Goal: Browse casually

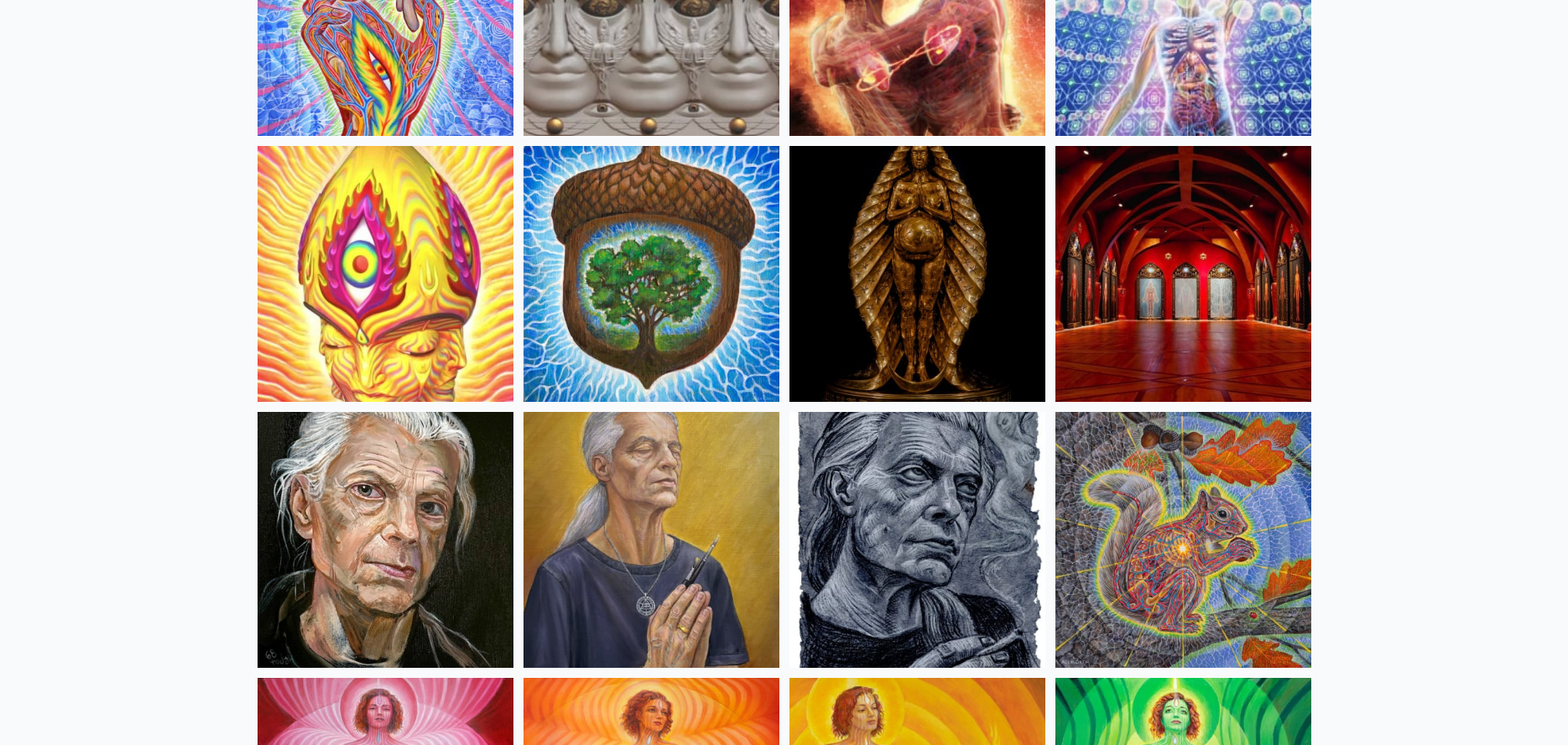
scroll to position [587, 0]
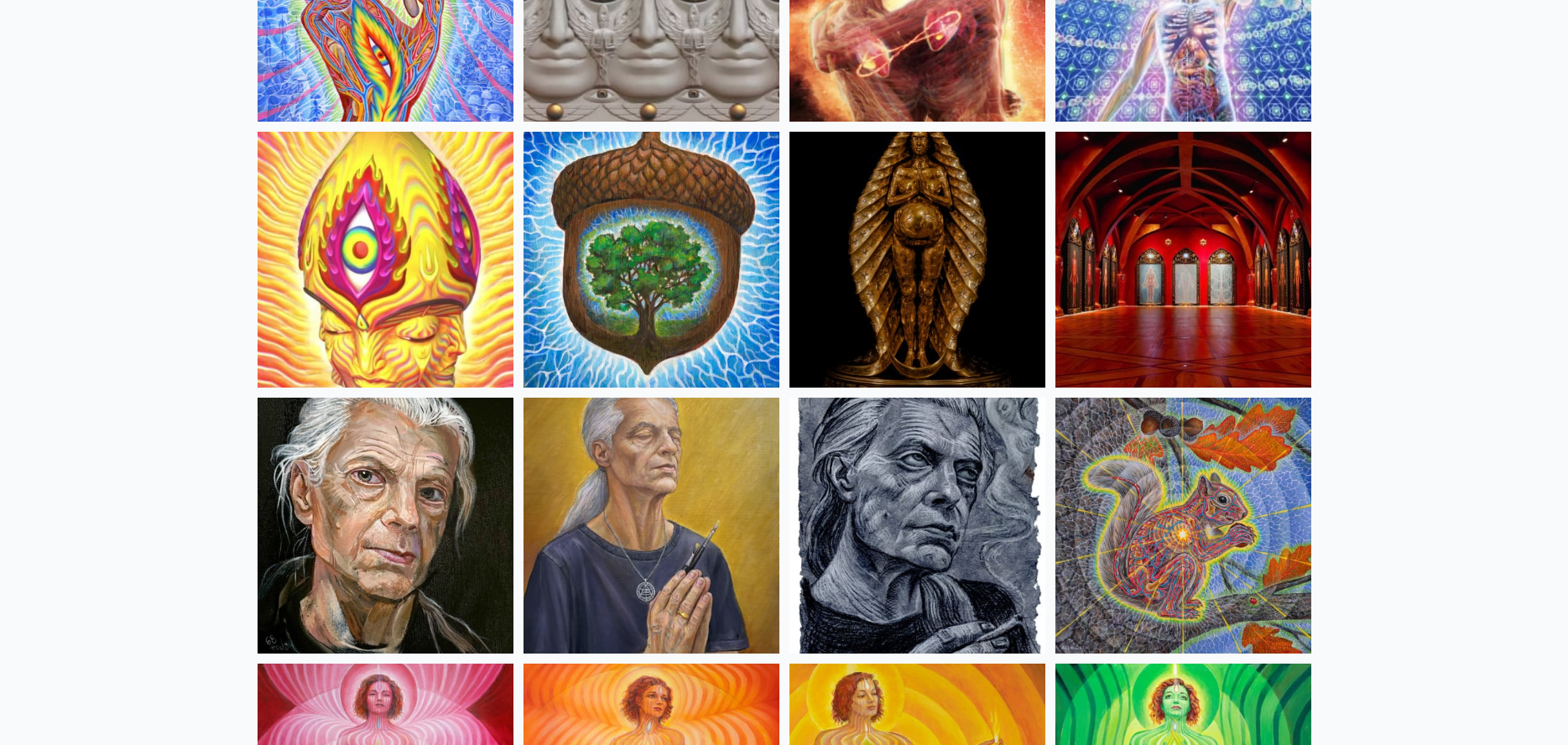
click at [884, 463] on img at bounding box center [917, 525] width 256 height 256
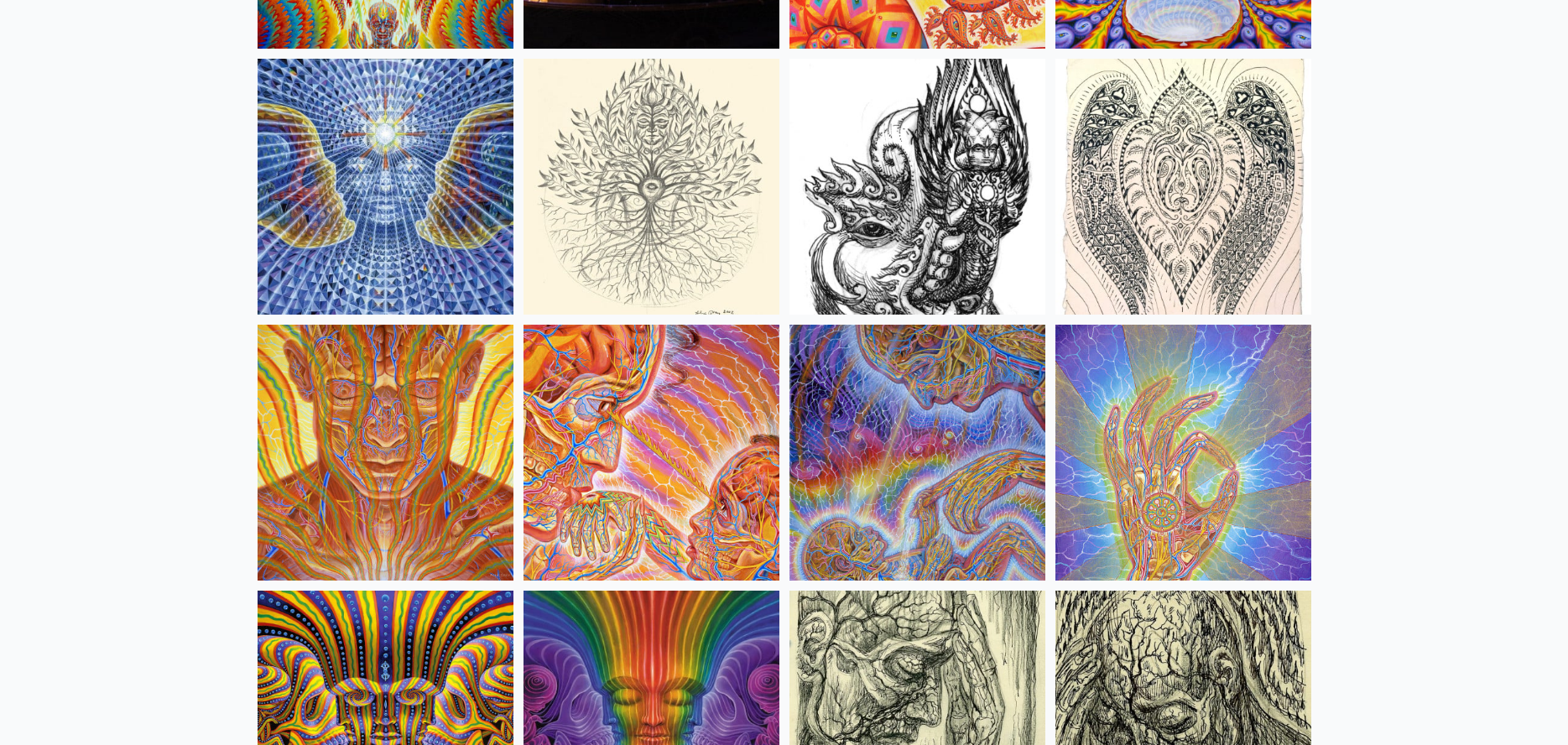
scroll to position [9482, 0]
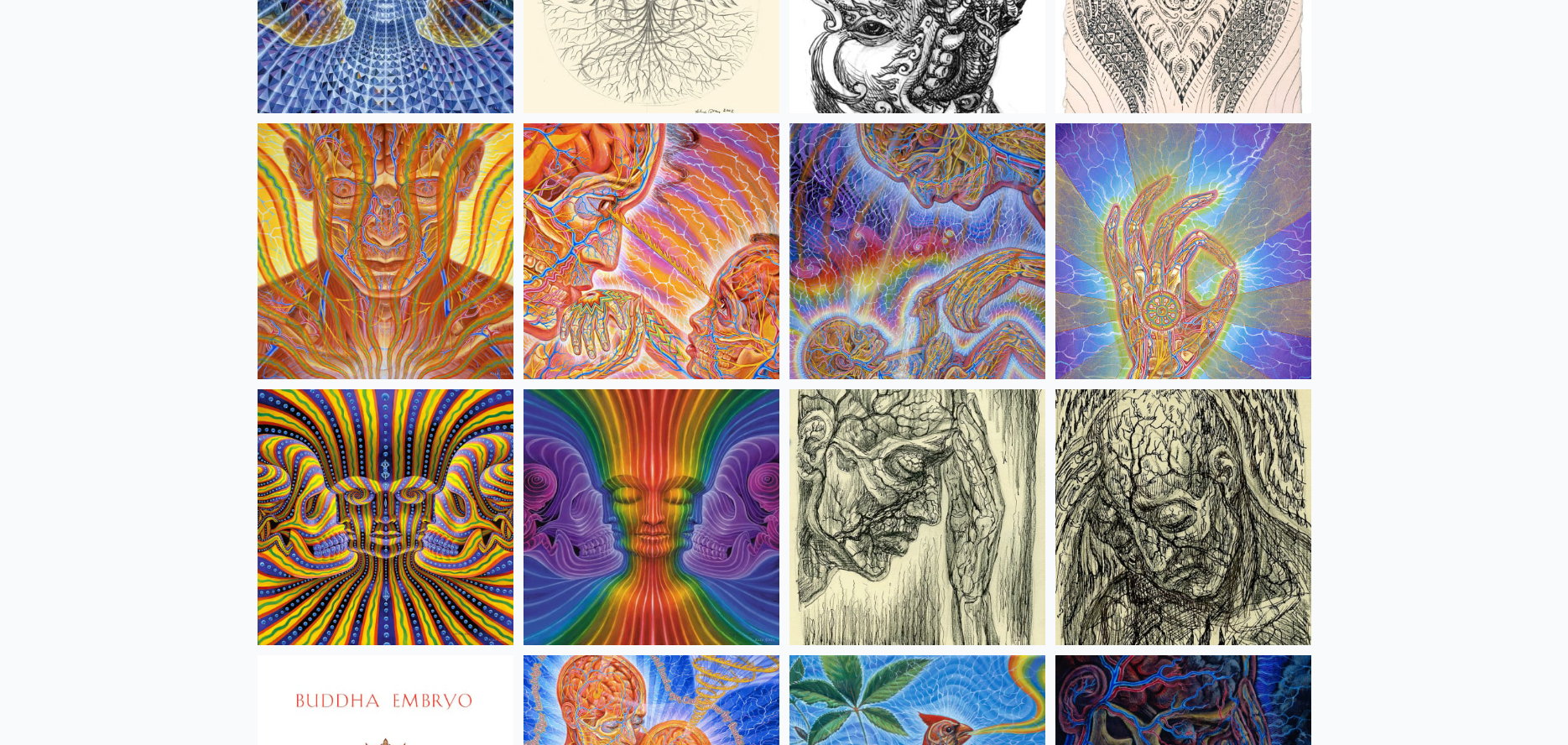
scroll to position [9650, 0]
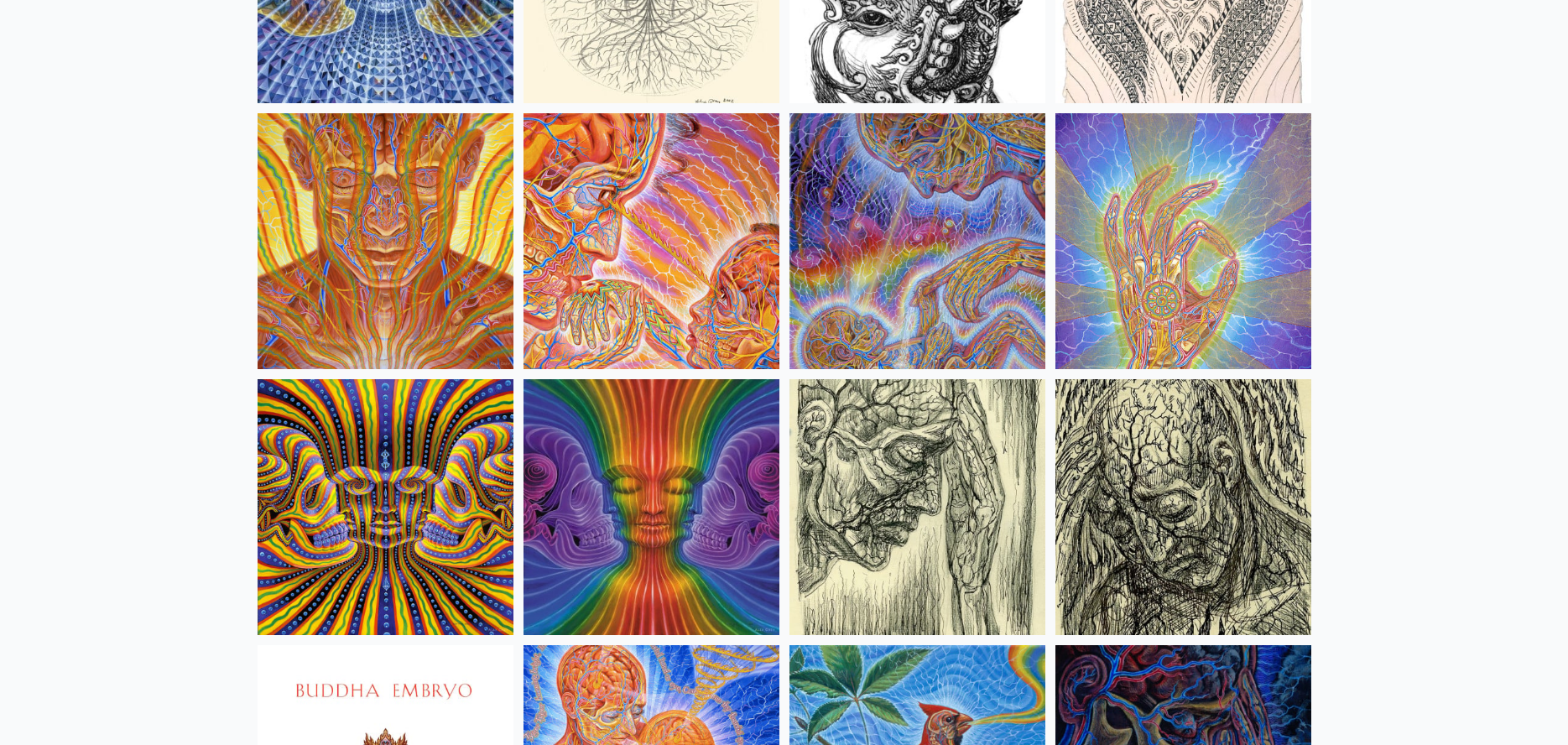
click at [613, 251] on img at bounding box center [651, 241] width 256 height 256
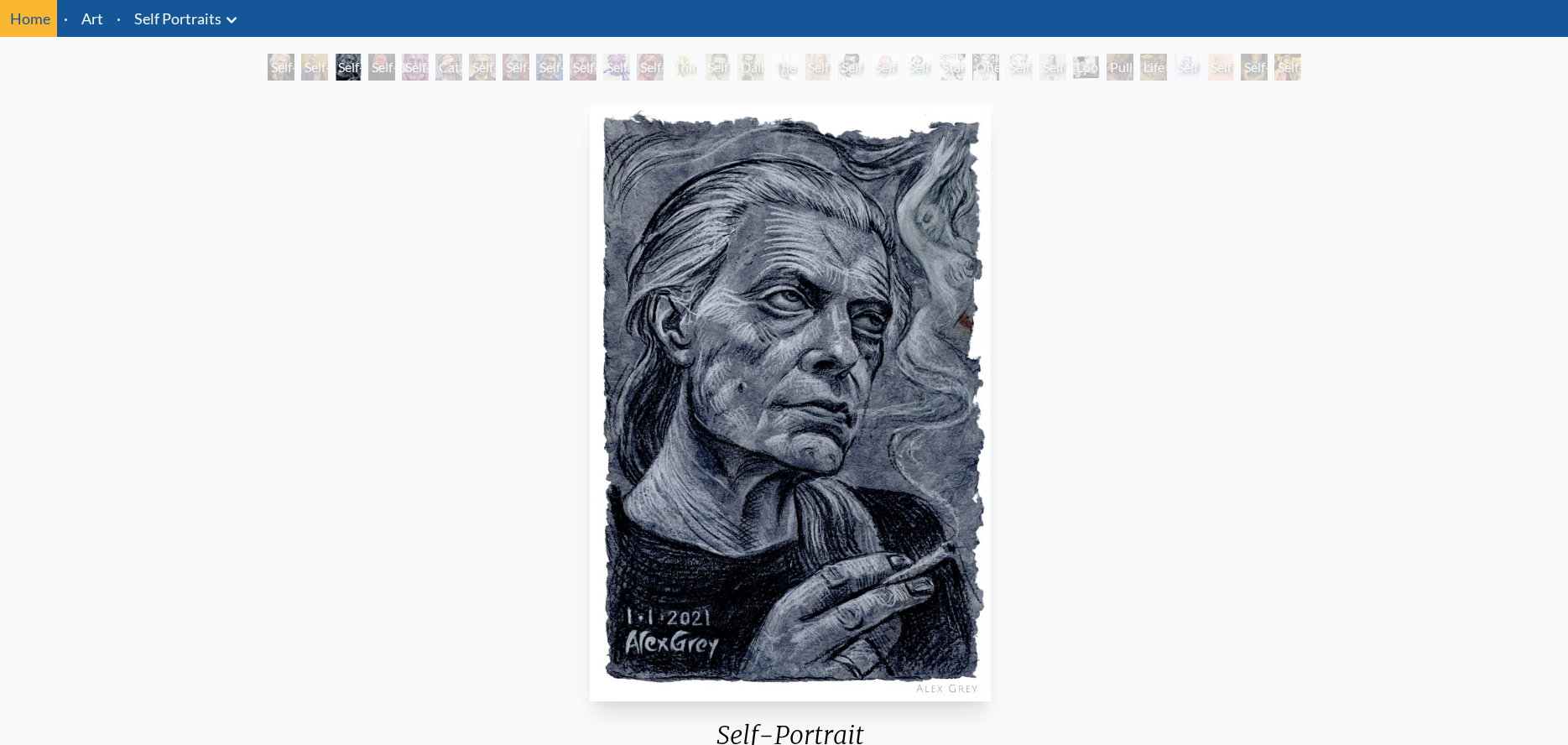
scroll to position [84, 0]
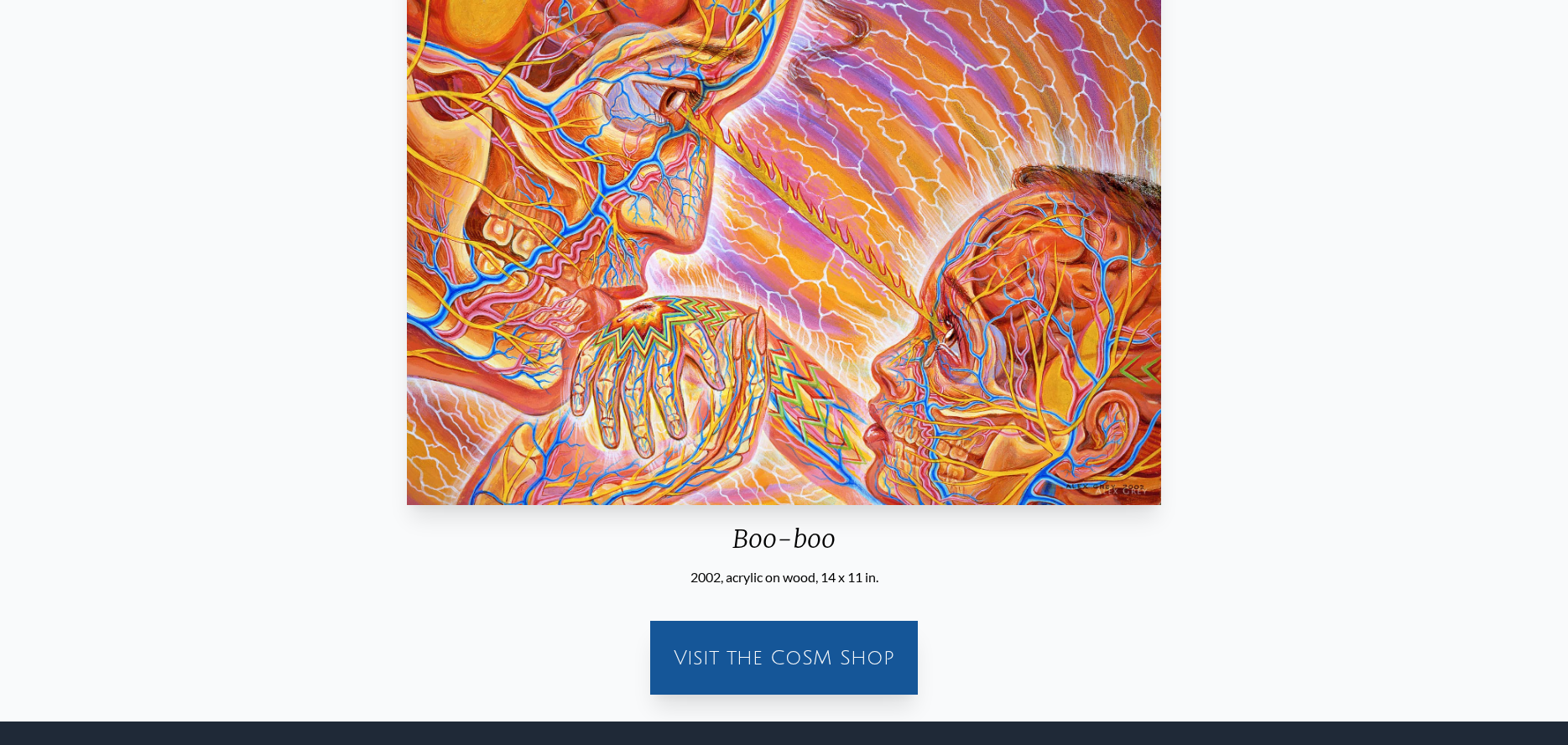
scroll to position [251, 0]
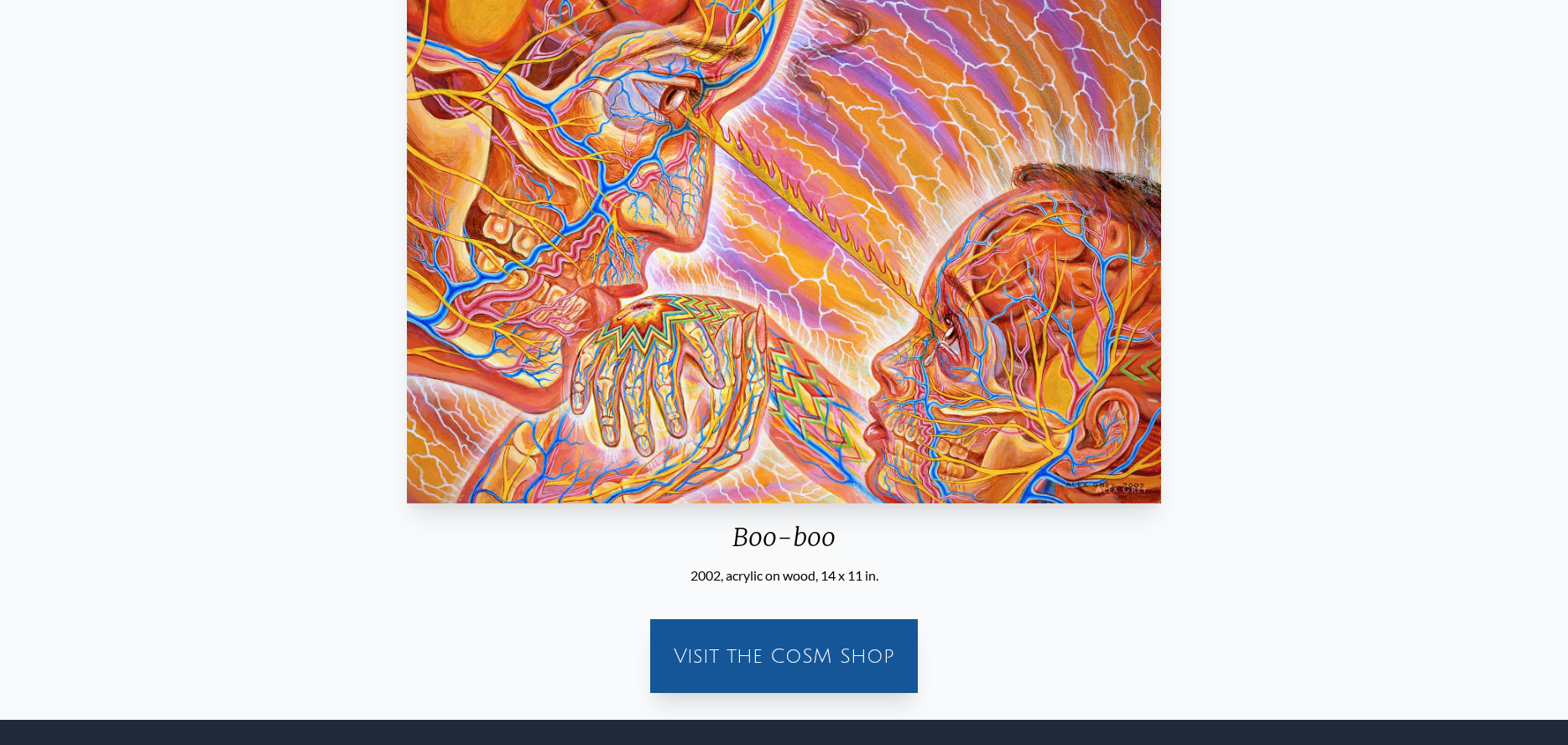
click at [861, 638] on div "Visit the CoSM Shop" at bounding box center [784, 656] width 247 height 53
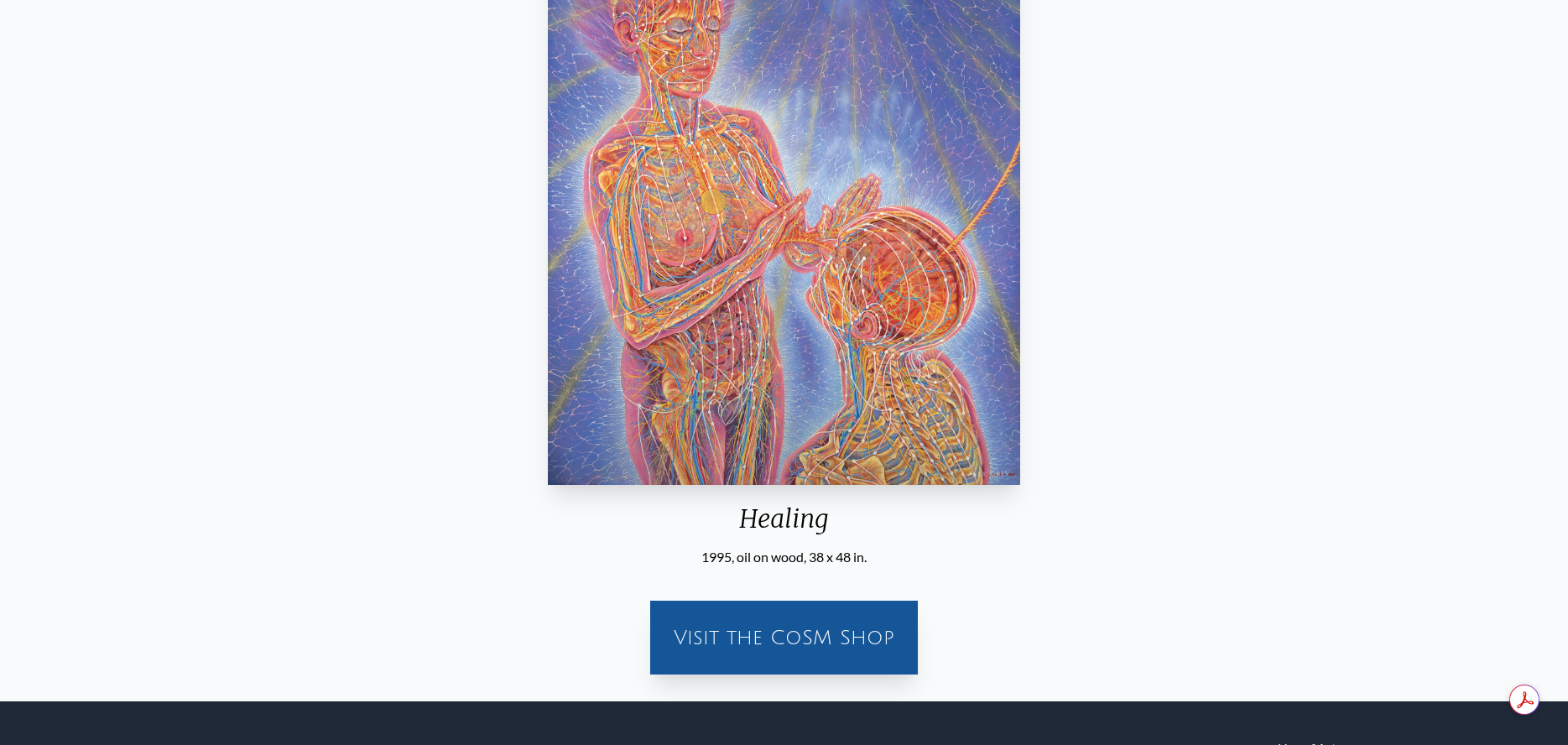
scroll to position [336, 0]
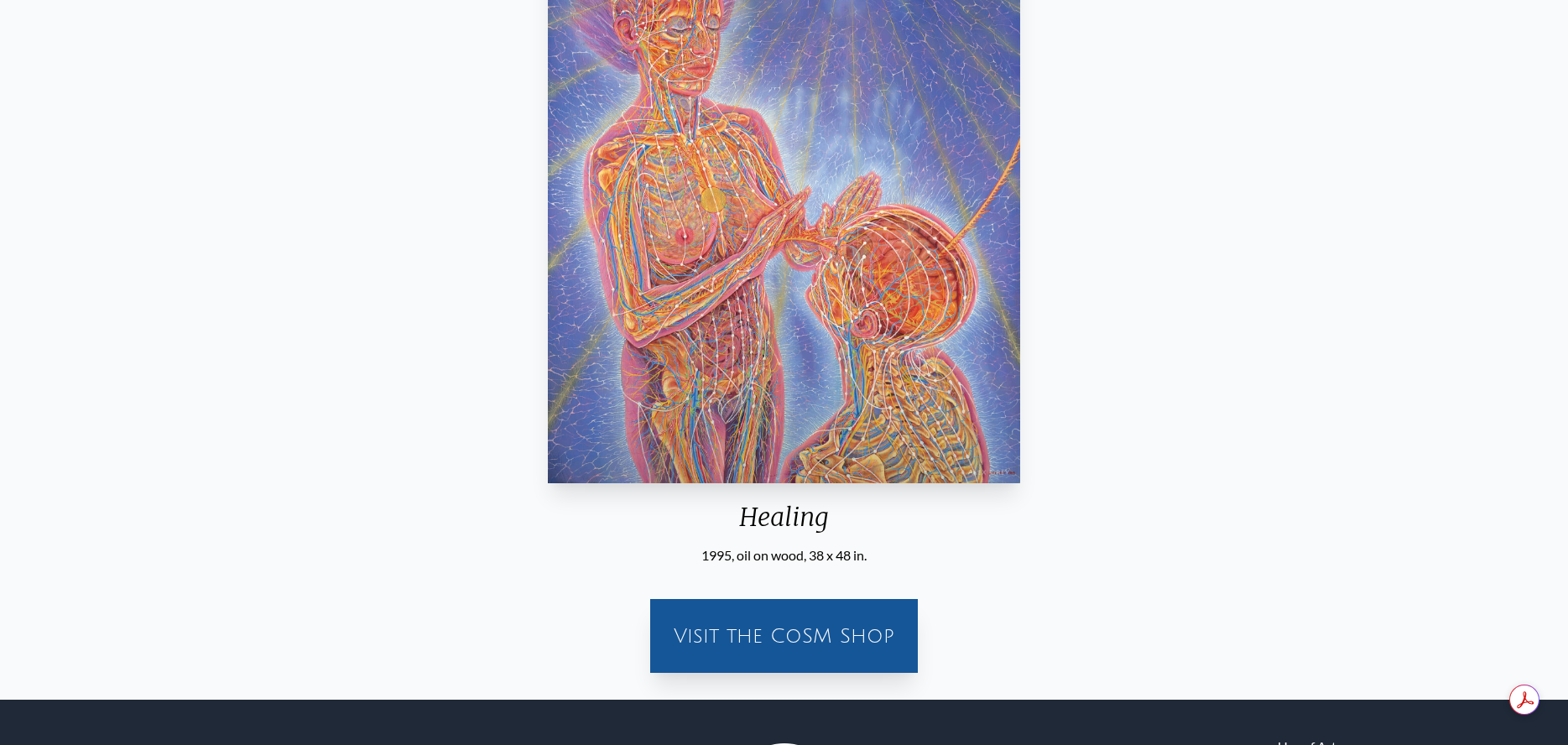
click at [791, 642] on div "Visit the CoSM Shop" at bounding box center [784, 636] width 247 height 53
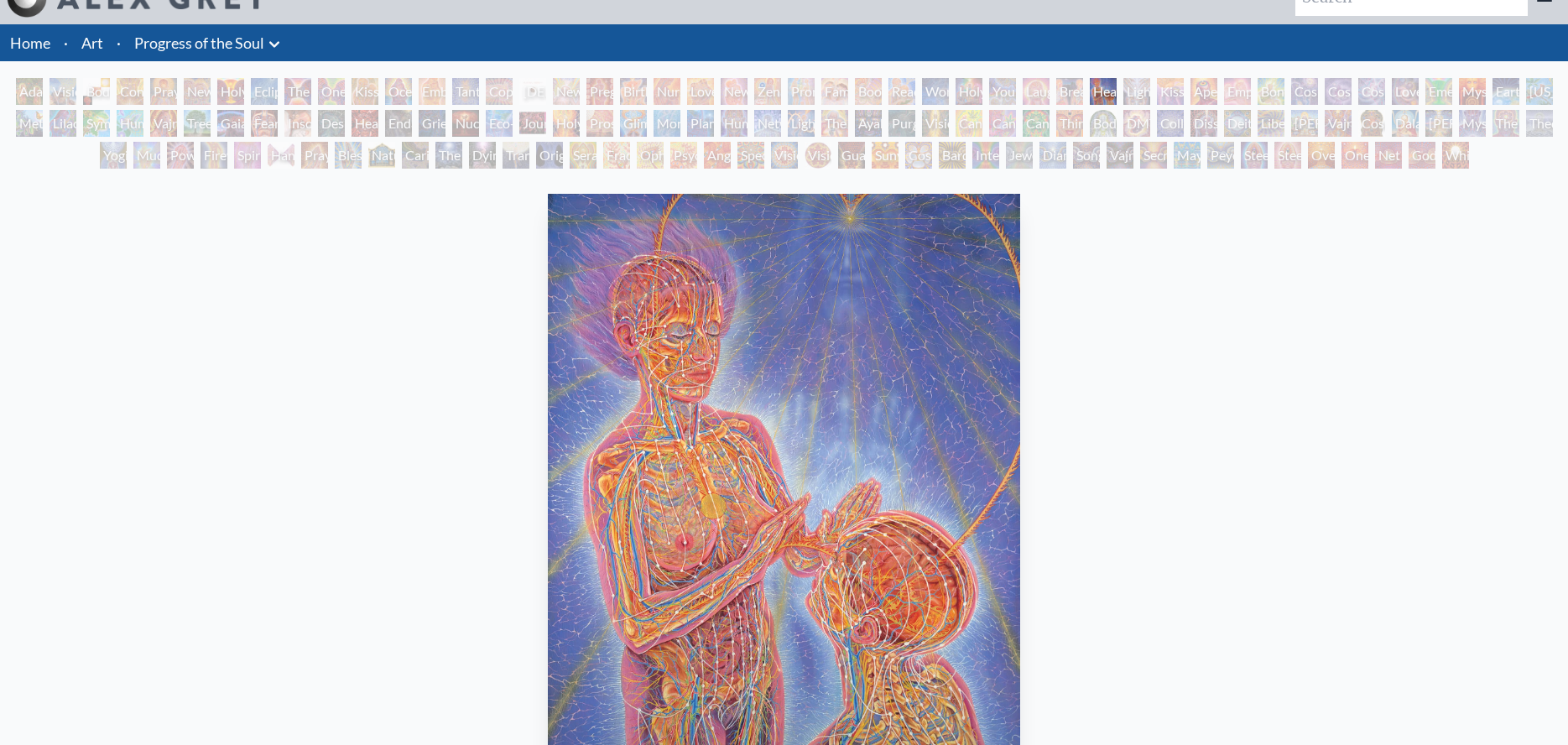
scroll to position [0, 0]
